Goal: Task Accomplishment & Management: Use online tool/utility

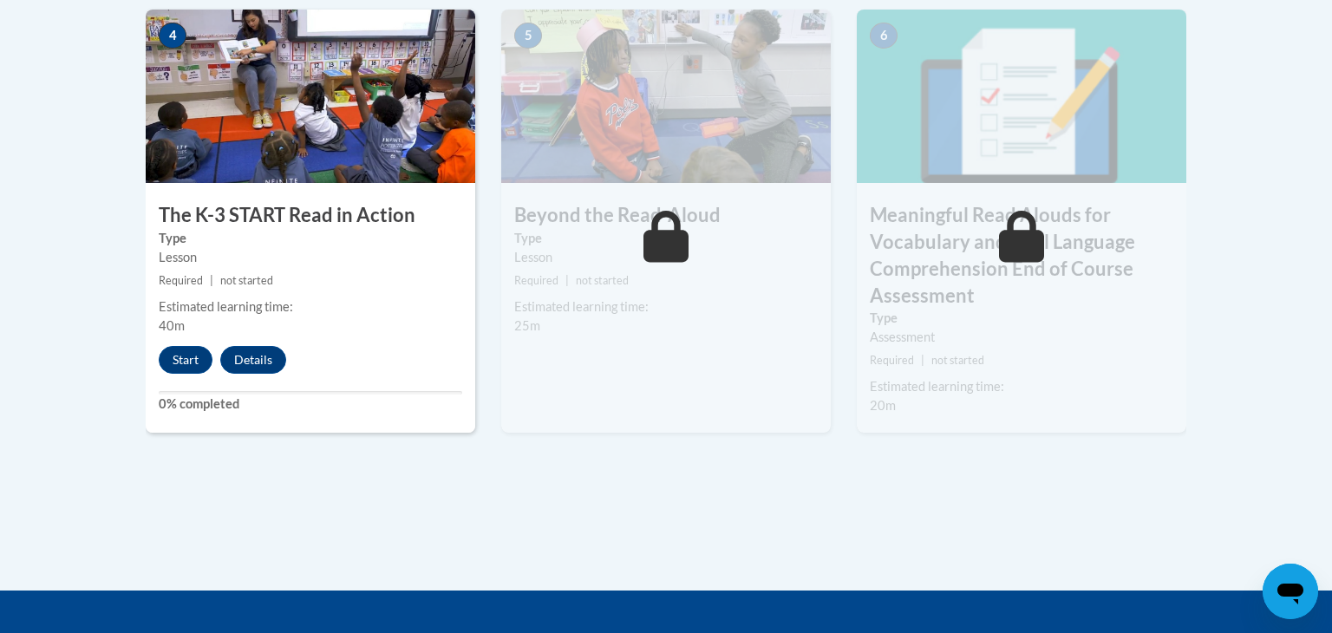
scroll to position [1054, 0]
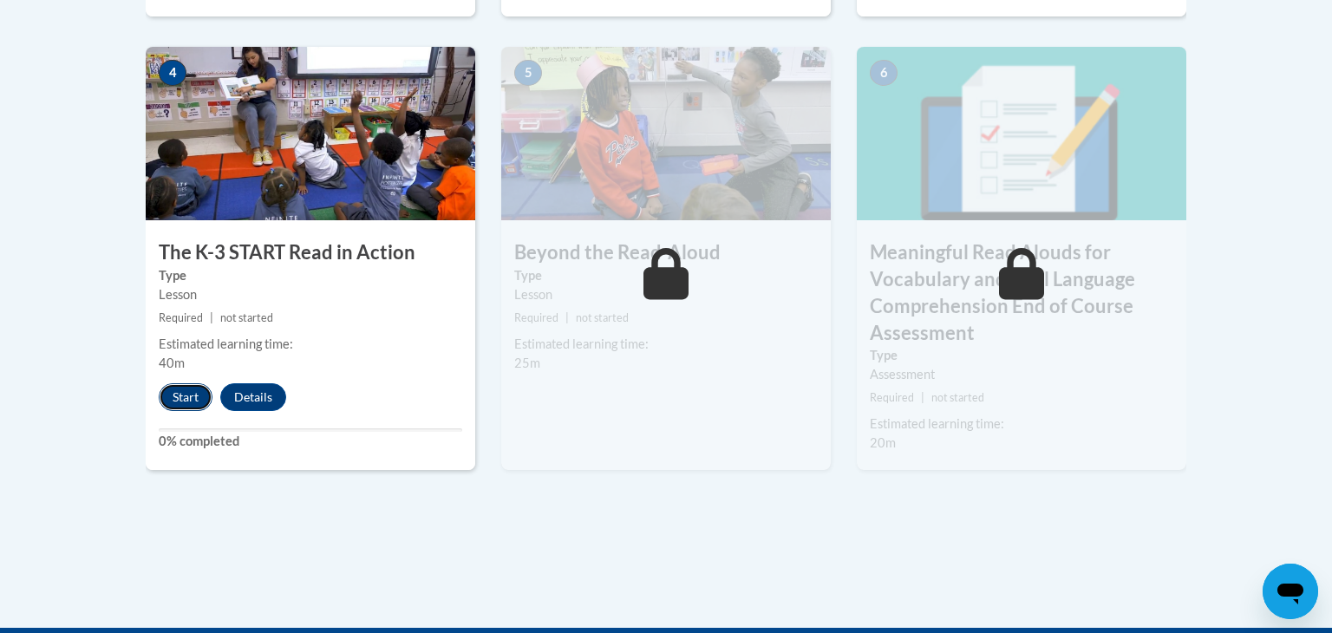
click at [169, 403] on button "Start" at bounding box center [186, 397] width 54 height 28
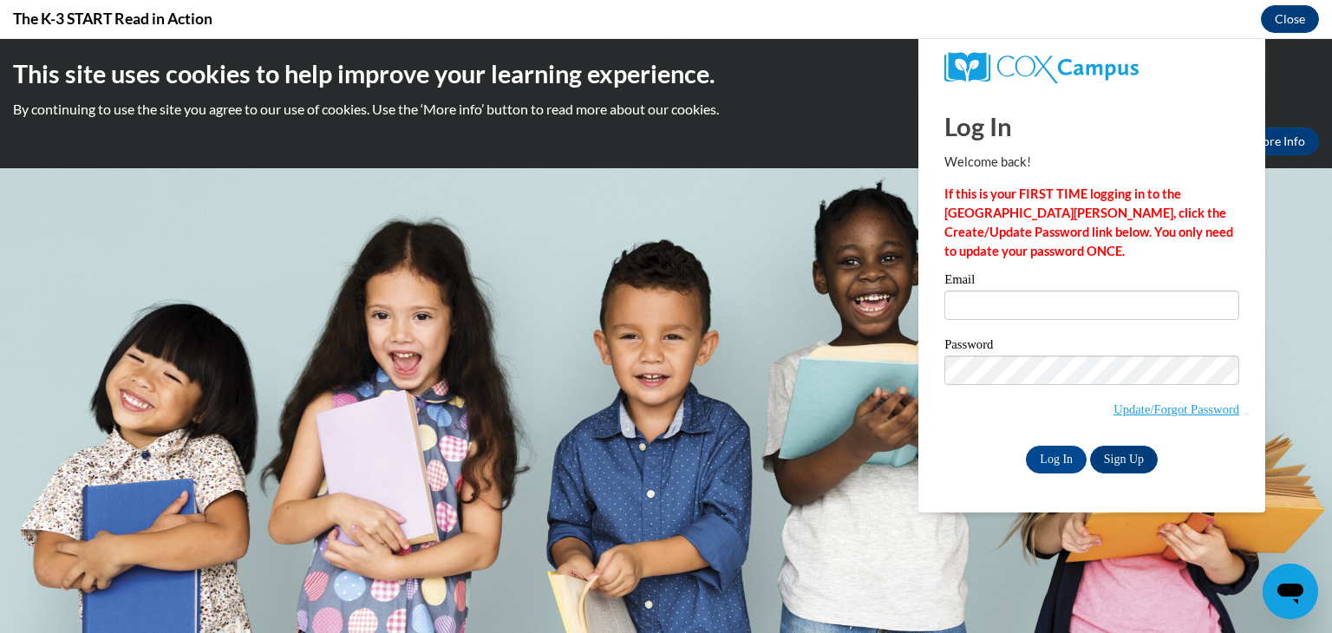
scroll to position [0, 0]
click at [1094, 316] on input "Email" at bounding box center [1091, 304] width 295 height 29
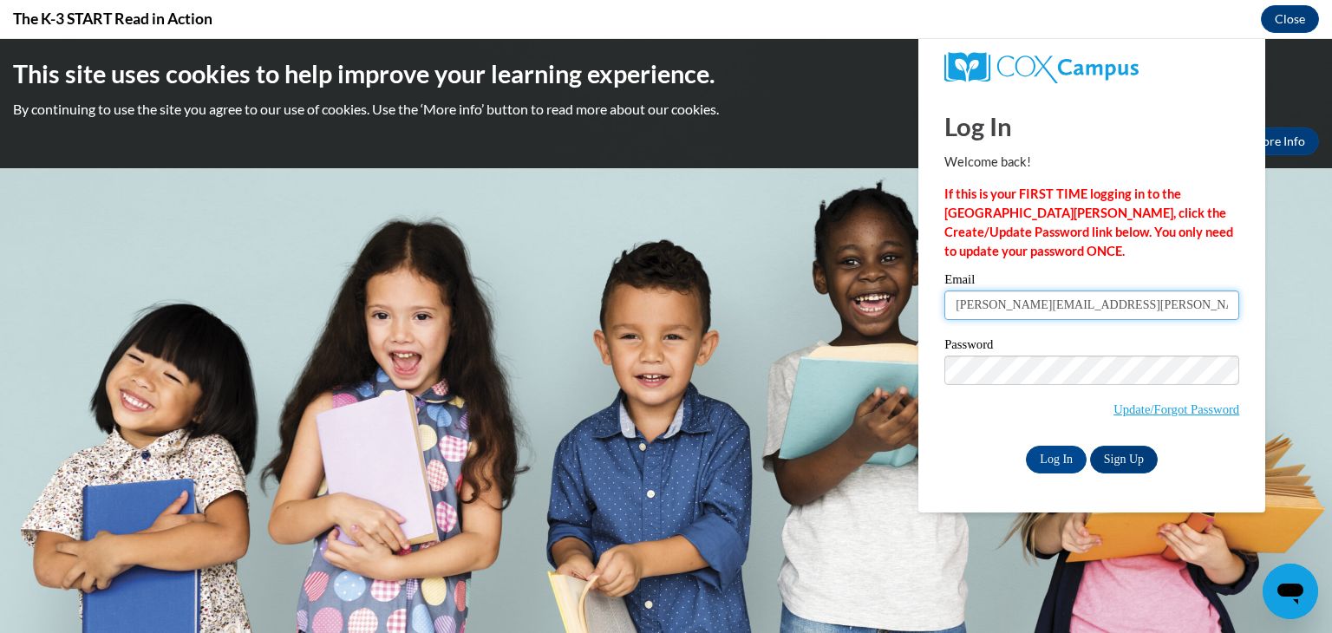
type input "ryan.rodriguez@wrps.net"
click at [1026, 446] on input "Log In" at bounding box center [1056, 460] width 61 height 28
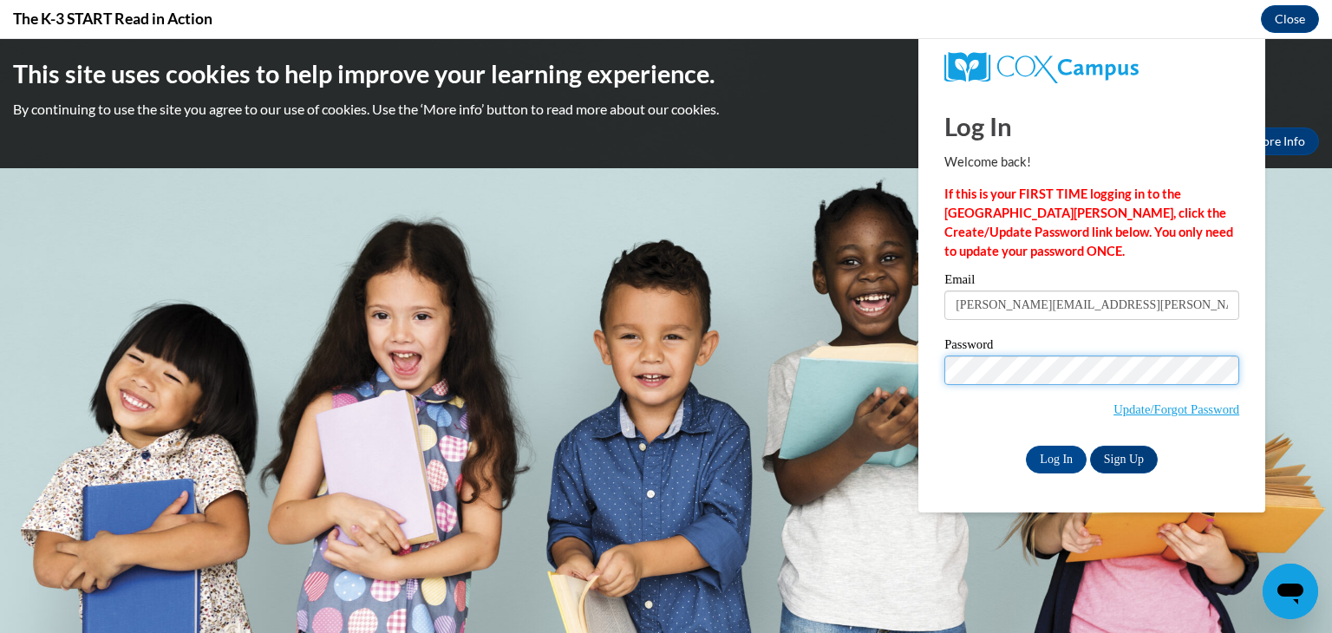
click at [1026, 446] on input "Log In" at bounding box center [1056, 460] width 61 height 28
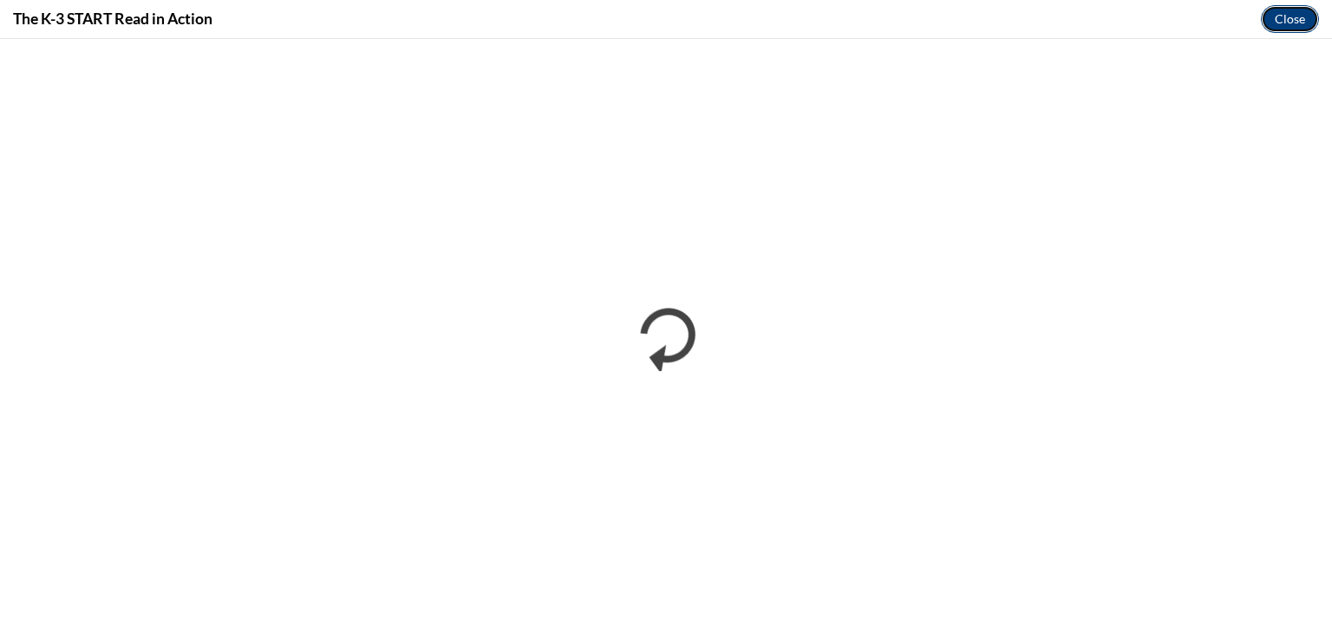
click at [1276, 19] on button "Close" at bounding box center [1289, 19] width 58 height 28
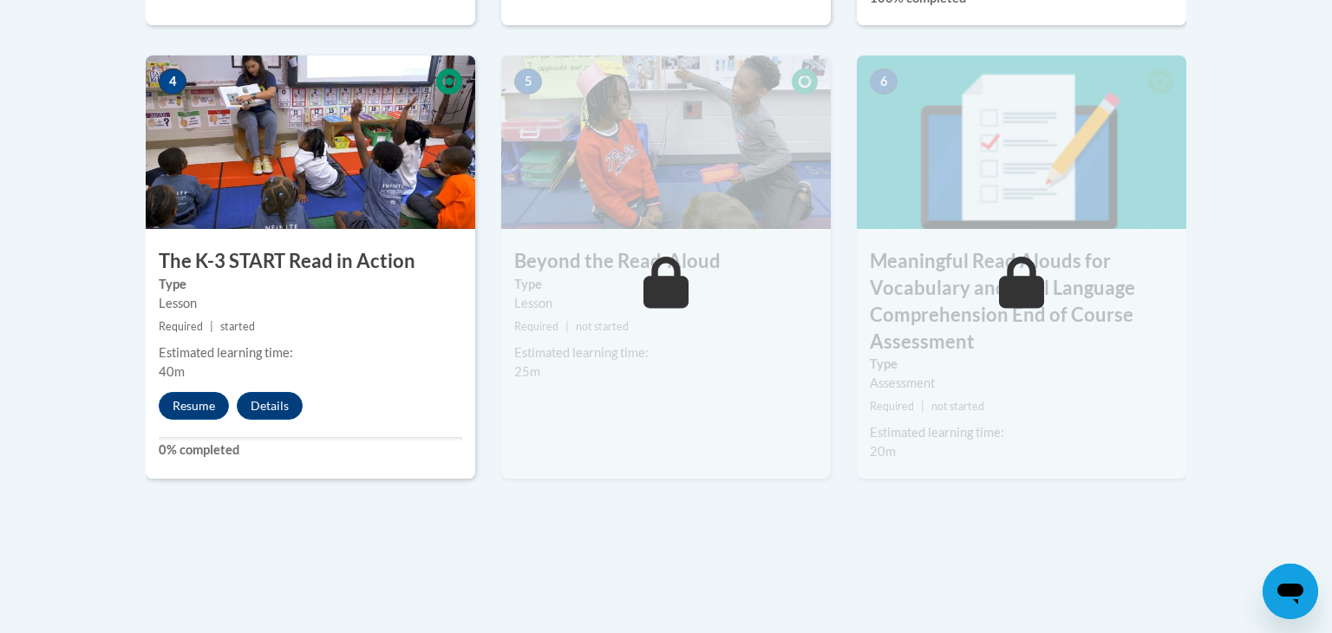
scroll to position [1073, 0]
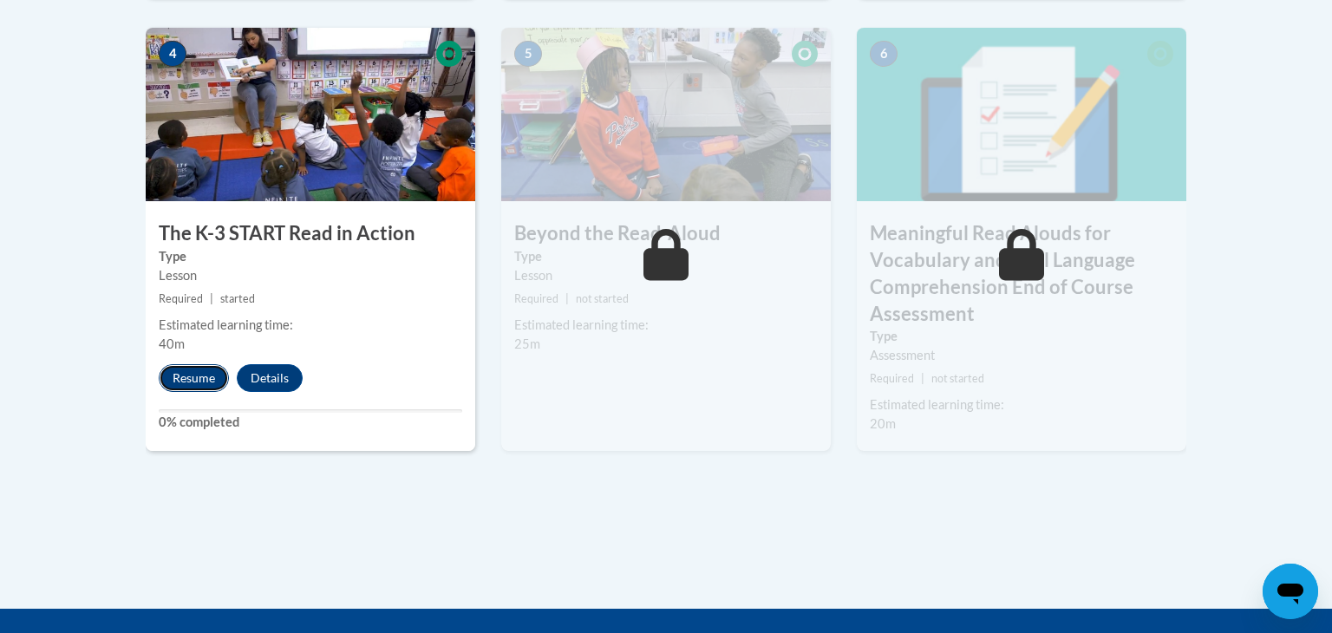
click at [183, 369] on button "Resume" at bounding box center [194, 378] width 70 height 28
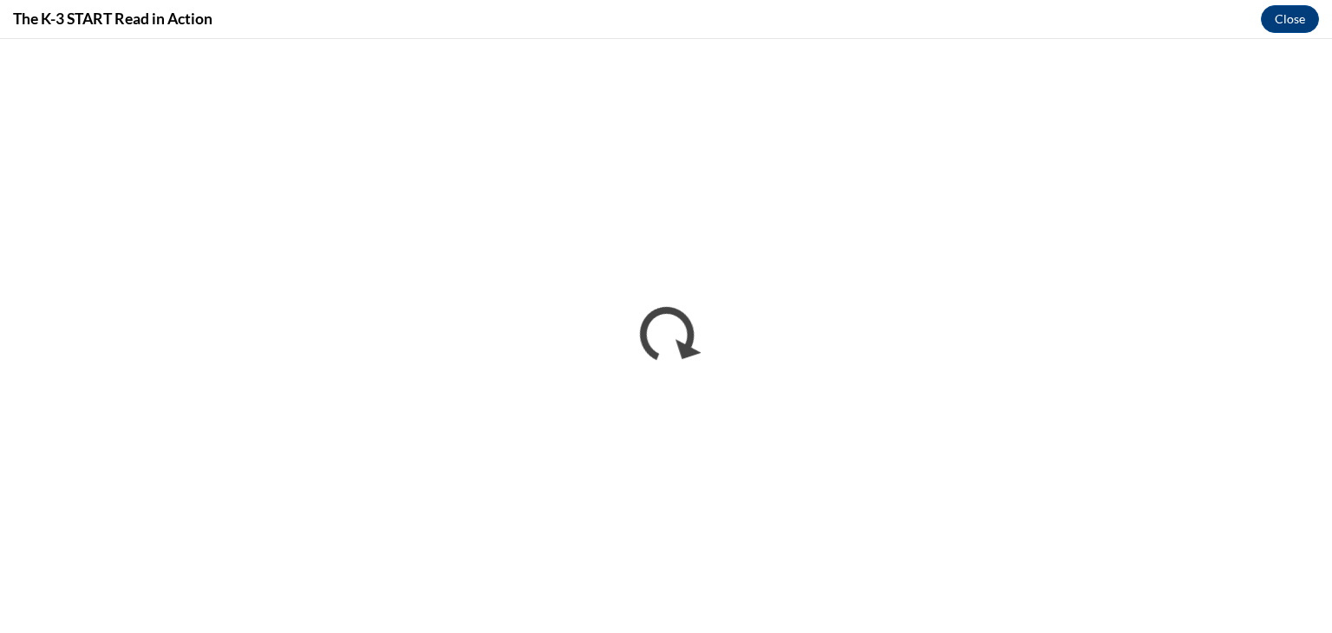
scroll to position [0, 0]
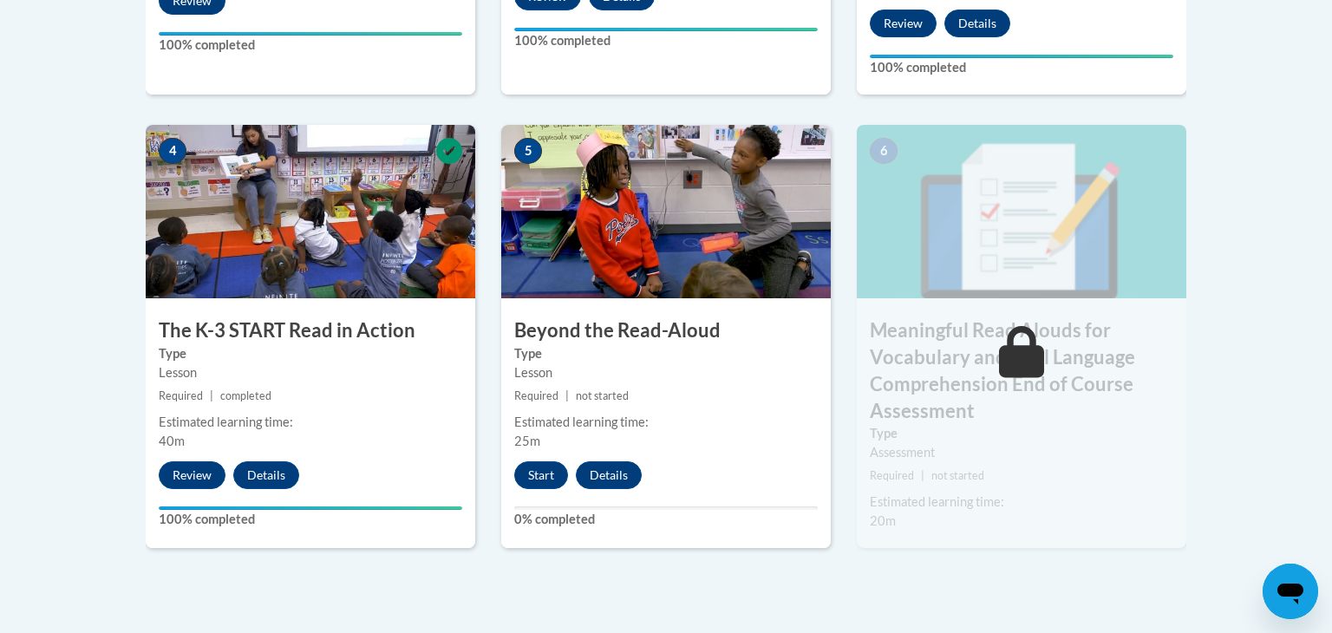
scroll to position [974, 0]
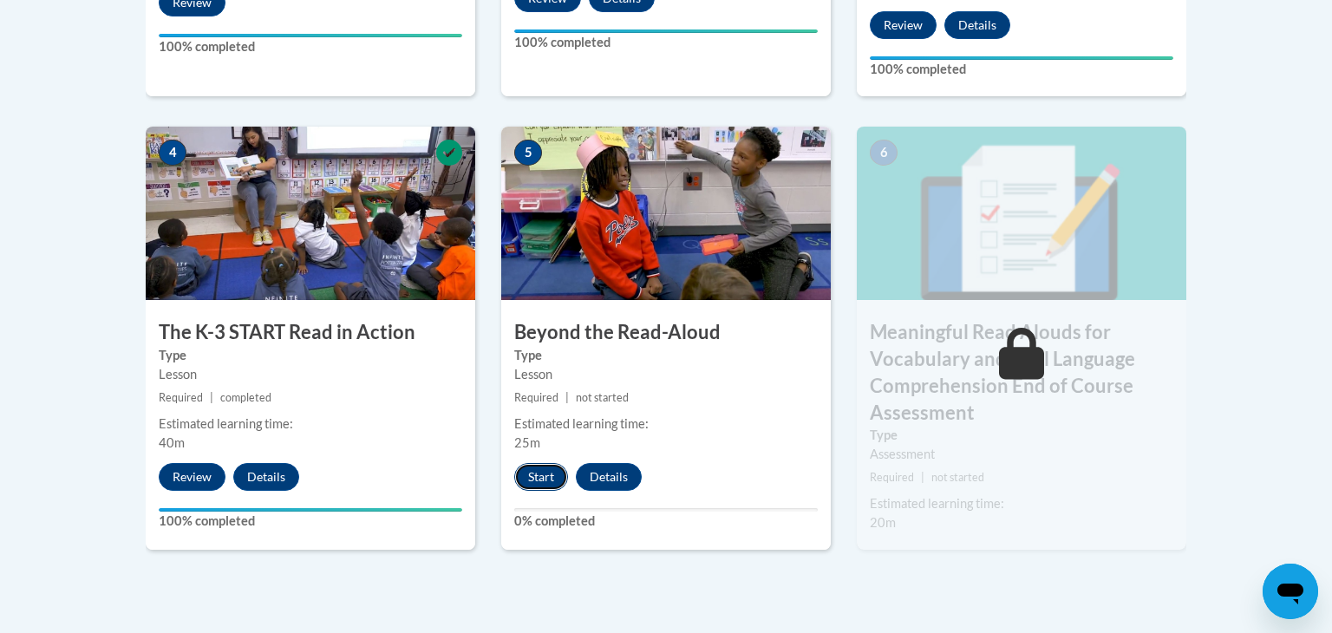
click at [523, 467] on button "Start" at bounding box center [541, 477] width 54 height 28
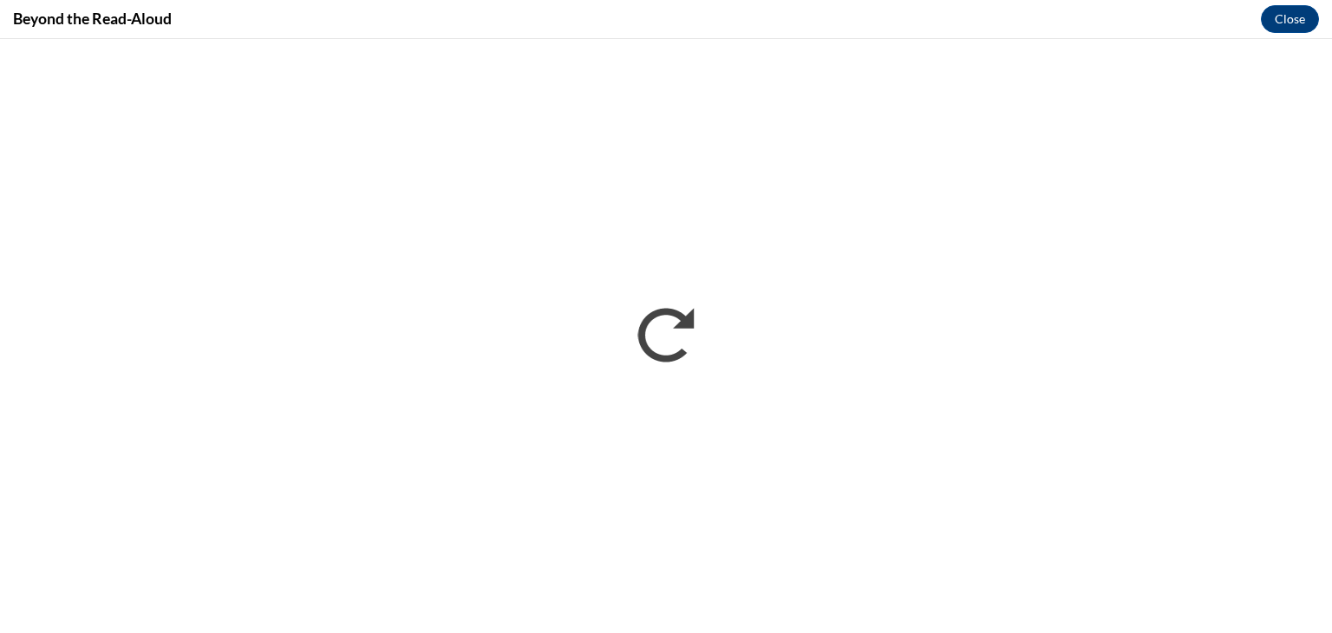
scroll to position [0, 0]
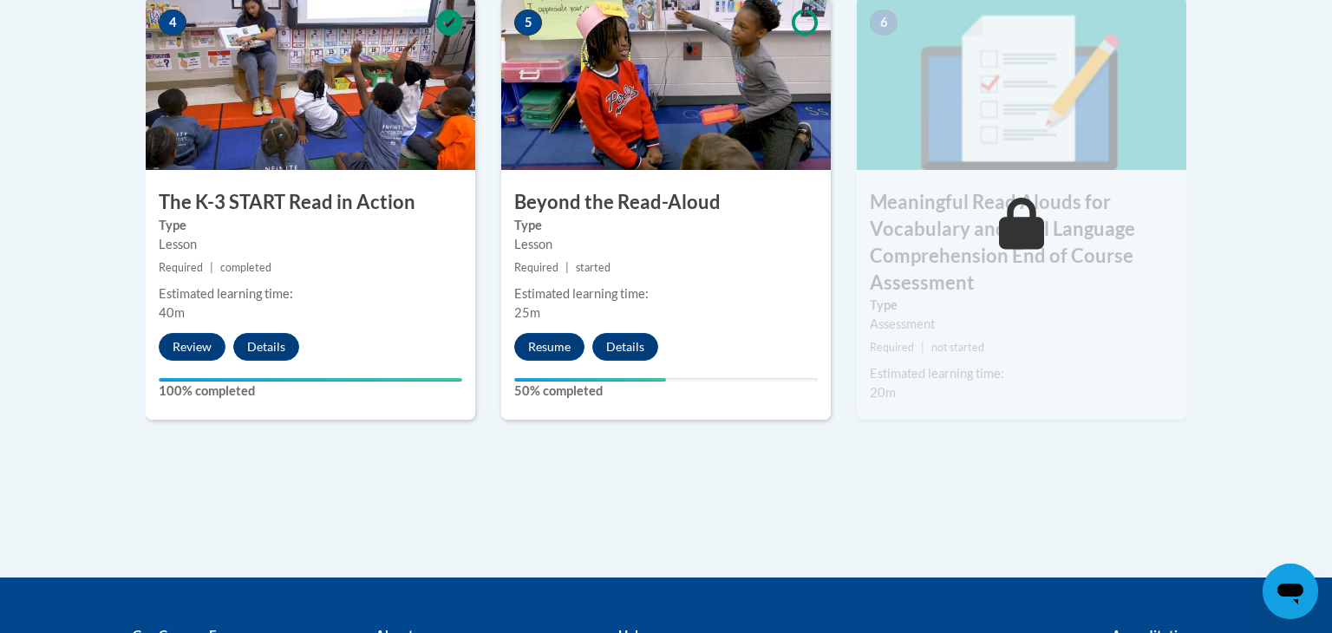
scroll to position [987, 0]
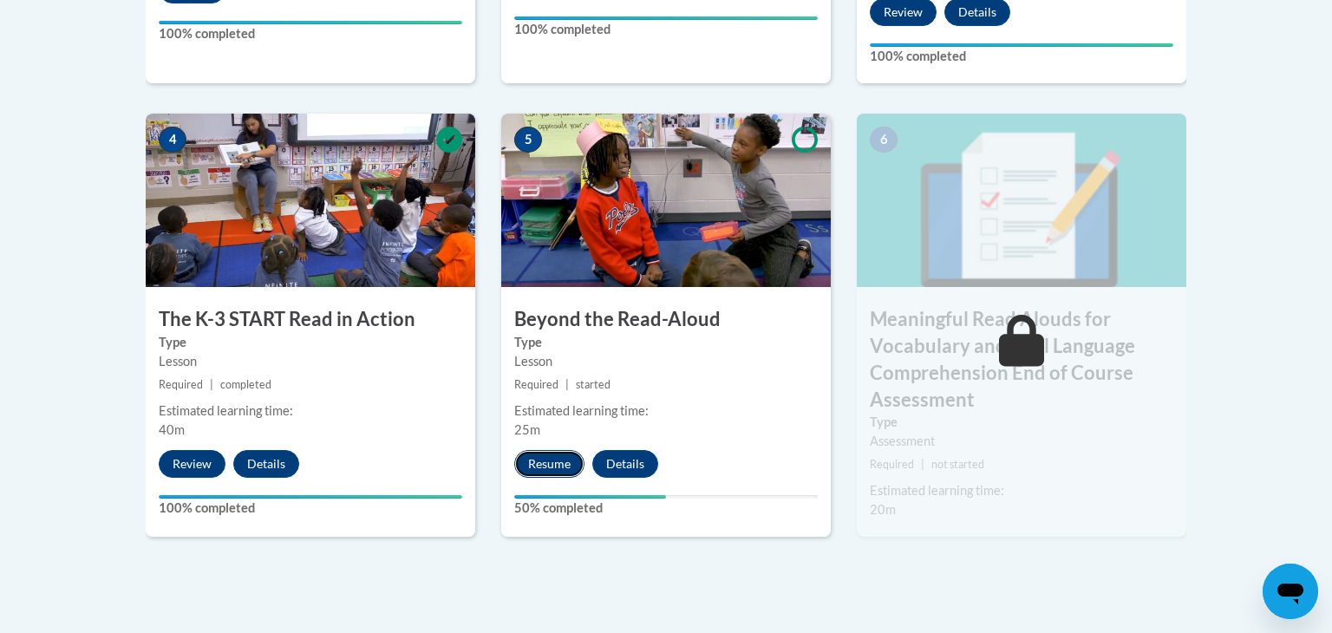
click at [574, 471] on button "Resume" at bounding box center [549, 464] width 70 height 28
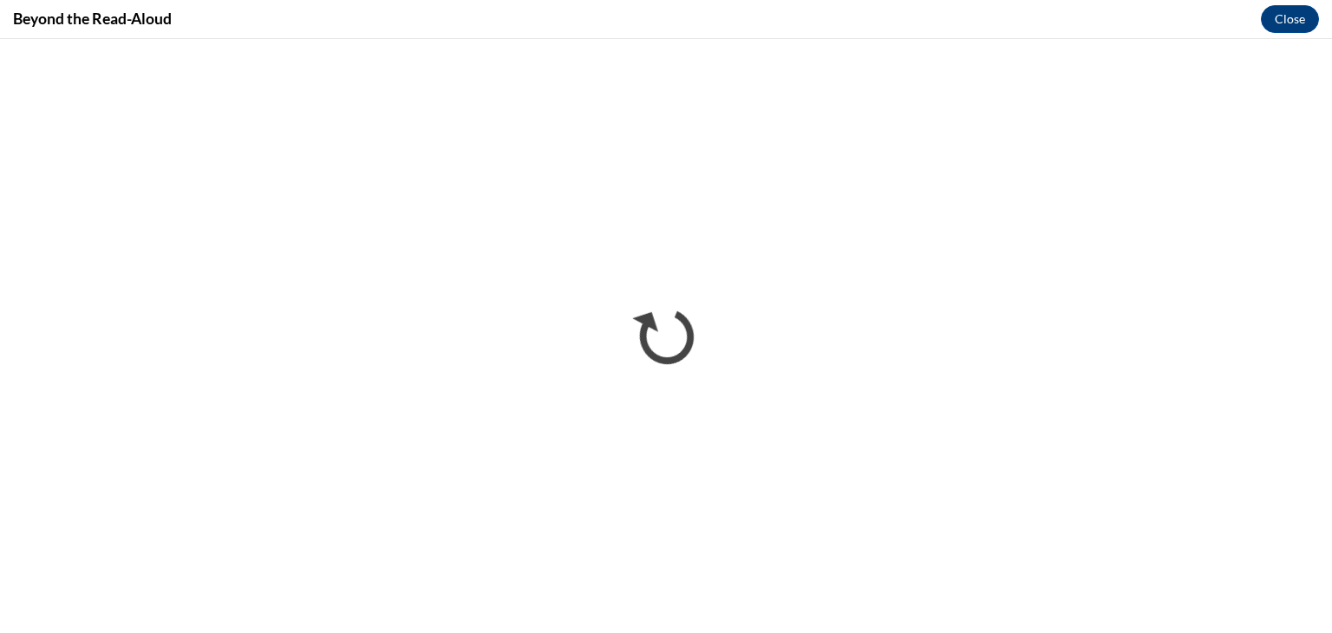
scroll to position [0, 0]
click at [1308, 29] on button "Close" at bounding box center [1289, 19] width 58 height 28
